Goal: Information Seeking & Learning: Check status

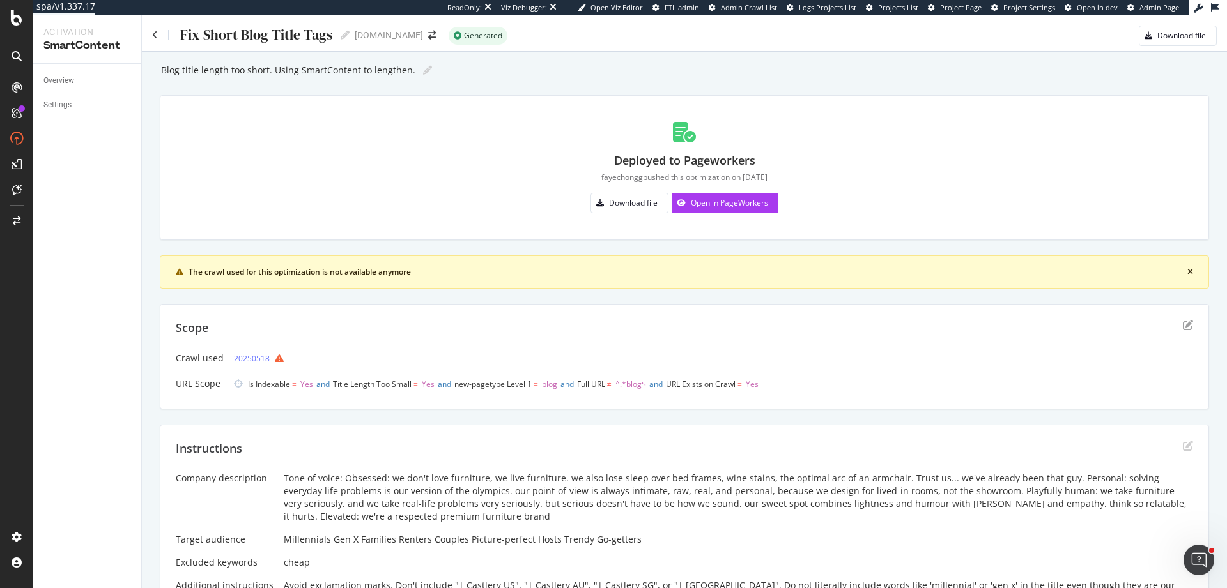
scroll to position [479, 0]
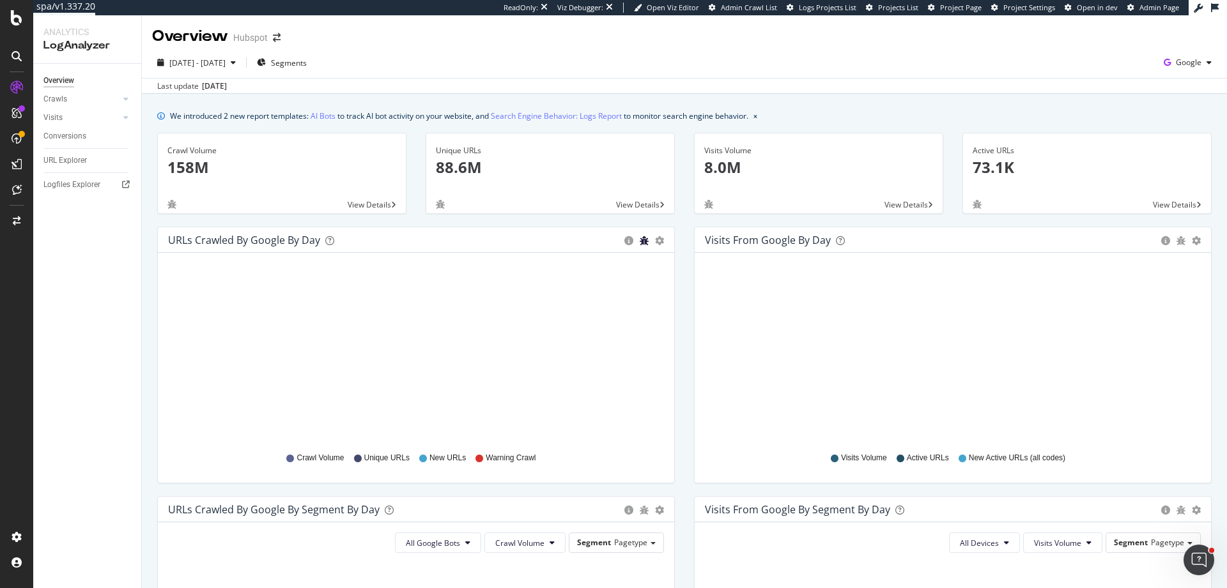
click at [640, 243] on icon "bug" at bounding box center [644, 240] width 9 height 9
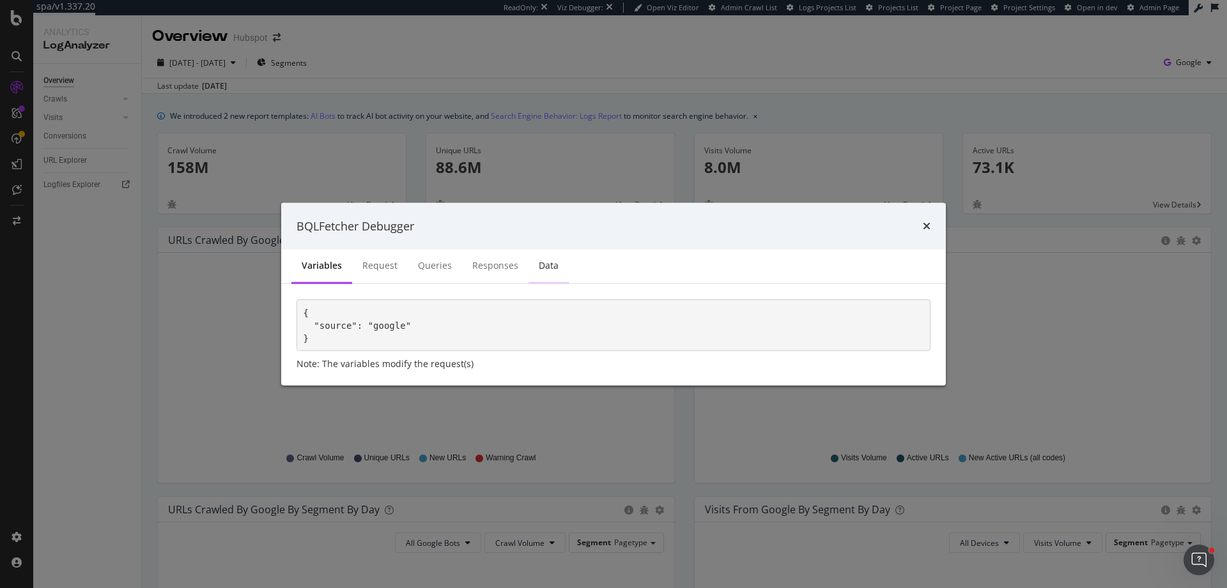
click at [539, 271] on div "Data" at bounding box center [549, 265] width 20 height 13
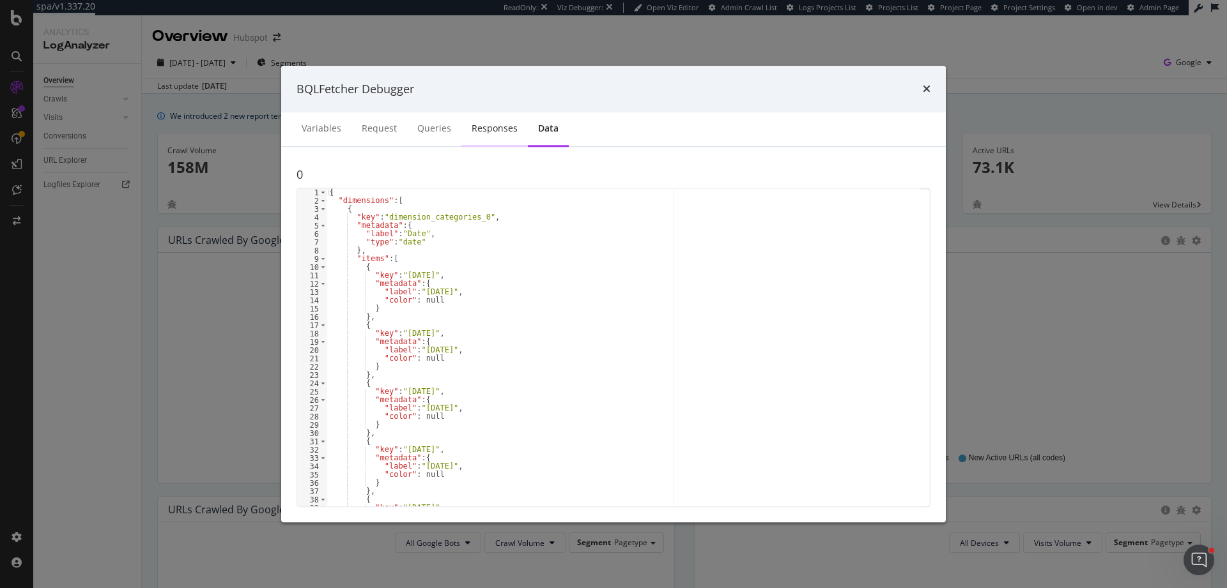
click at [484, 129] on div "Responses" at bounding box center [495, 128] width 46 height 13
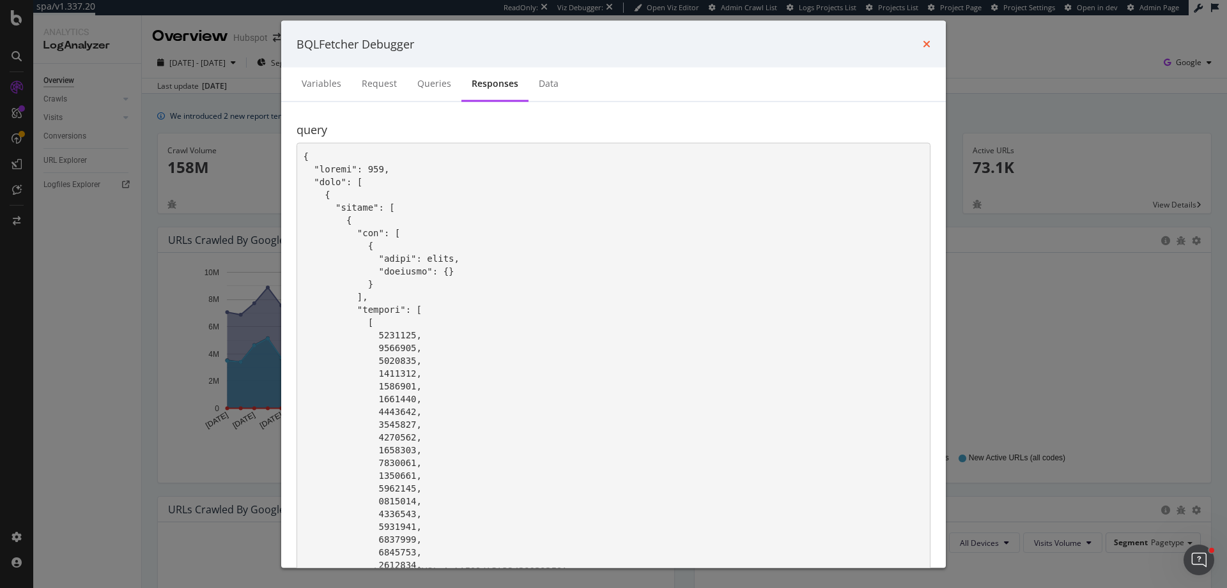
click at [924, 40] on icon "times" at bounding box center [927, 44] width 8 height 10
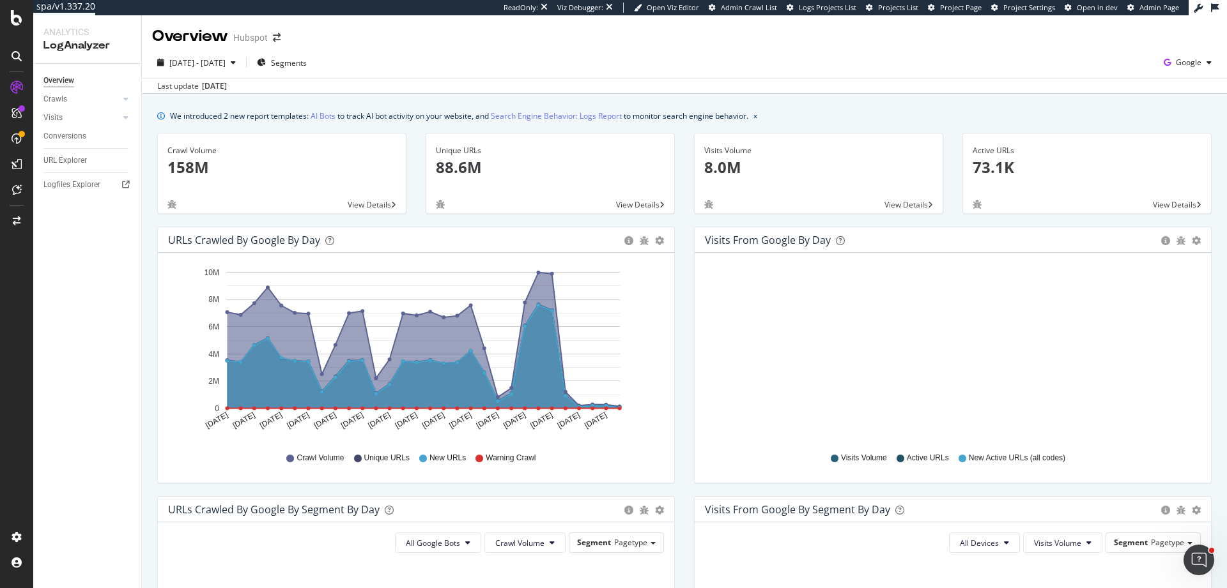
click at [801, 333] on div at bounding box center [953, 352] width 496 height 178
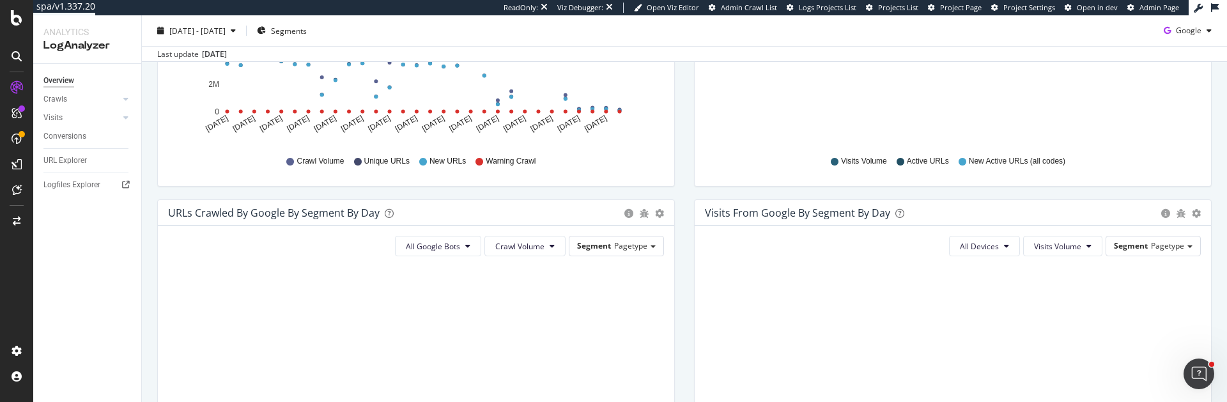
scroll to position [345, 0]
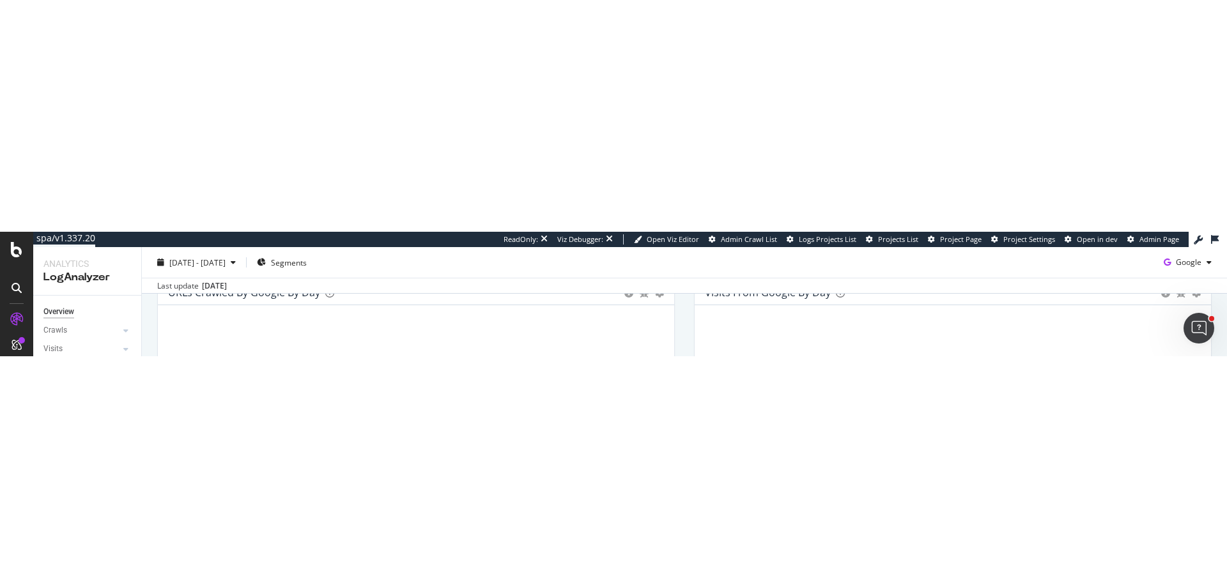
scroll to position [173, 0]
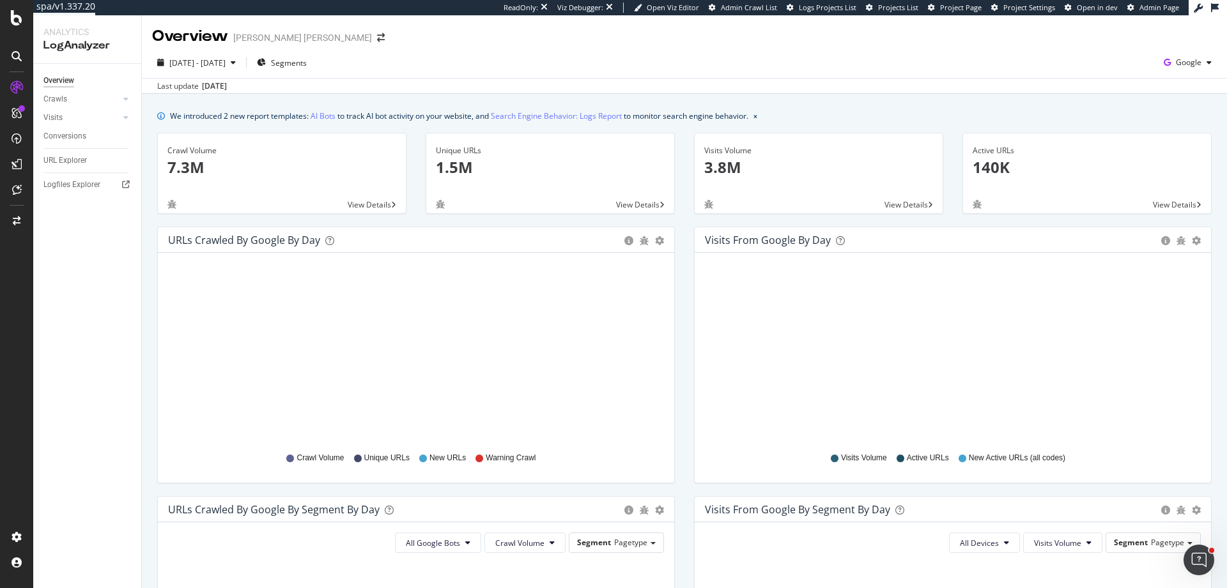
click at [966, 47] on div "2025 Aug. 12th - Sep. 9th Segments Google Last update Sep. 09, 2025" at bounding box center [684, 70] width 1085 height 47
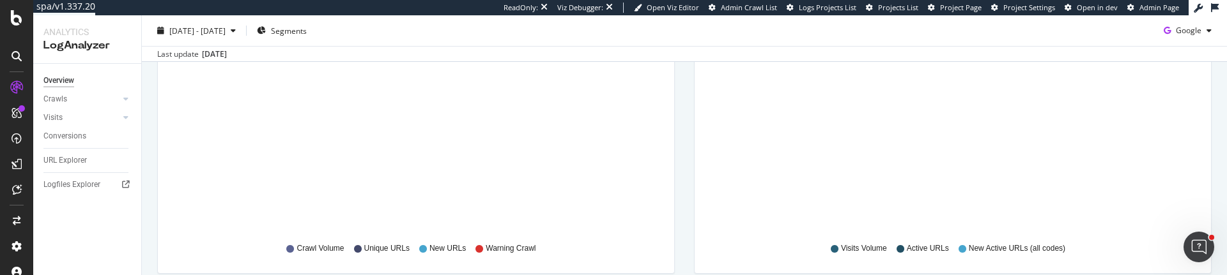
scroll to position [153, 0]
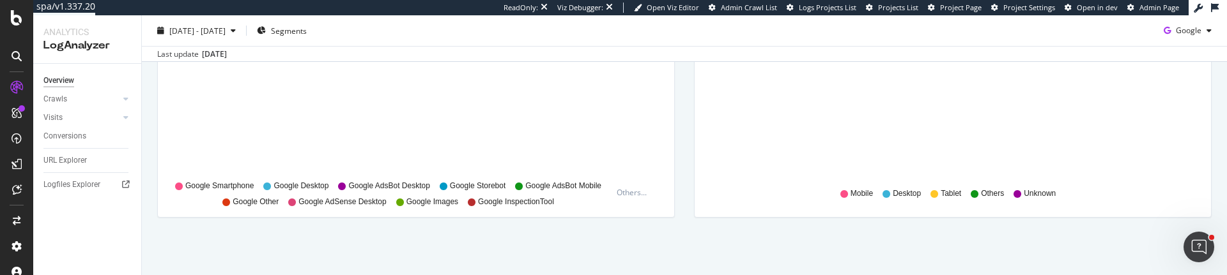
click at [715, 231] on div "Visits From Google By Device By Day Timeline (by Value) Timeline (by Percentage…" at bounding box center [952, 96] width 537 height 270
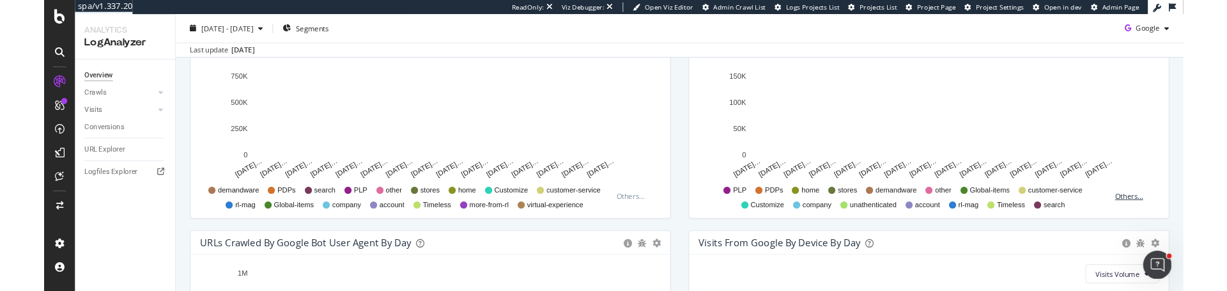
scroll to position [556, 0]
